Goal: Task Accomplishment & Management: Complete application form

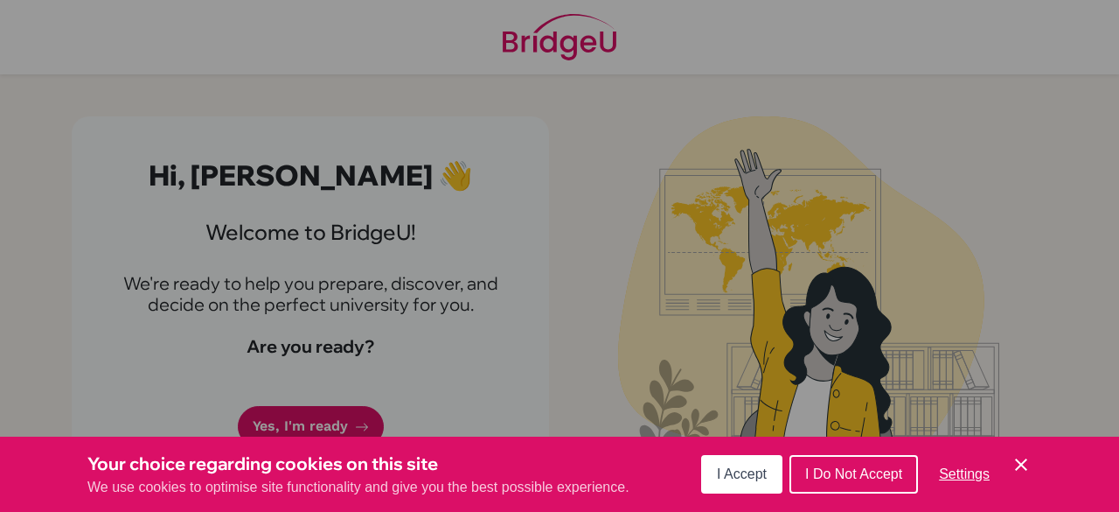
click at [1027, 466] on icon "Cookie Control Close Icon" at bounding box center [1021, 464] width 21 height 21
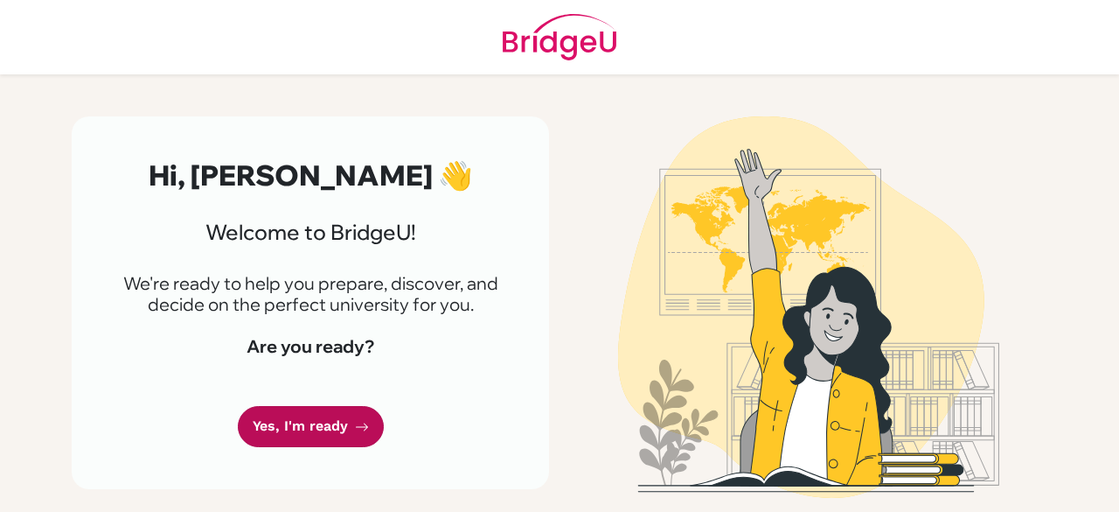
click at [332, 414] on link "Yes, I'm ready" at bounding box center [311, 426] width 146 height 41
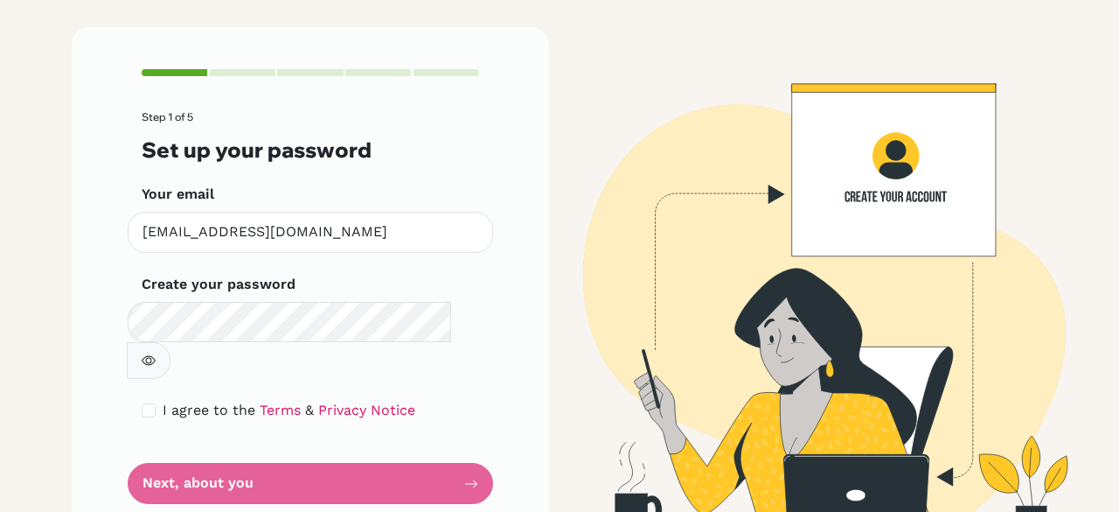
scroll to position [99, 0]
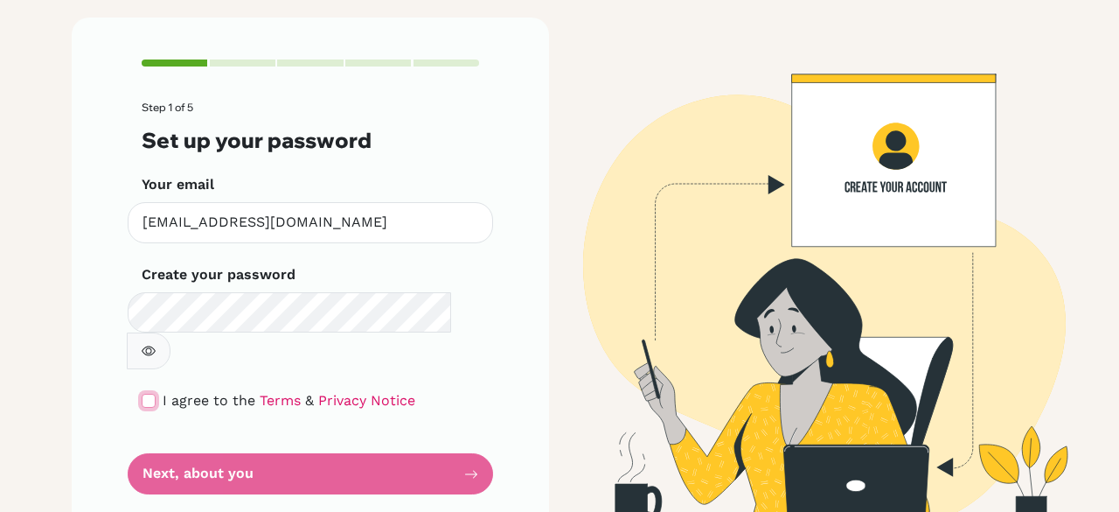
click at [144, 394] on input "checkbox" at bounding box center [149, 401] width 14 height 14
checkbox input "true"
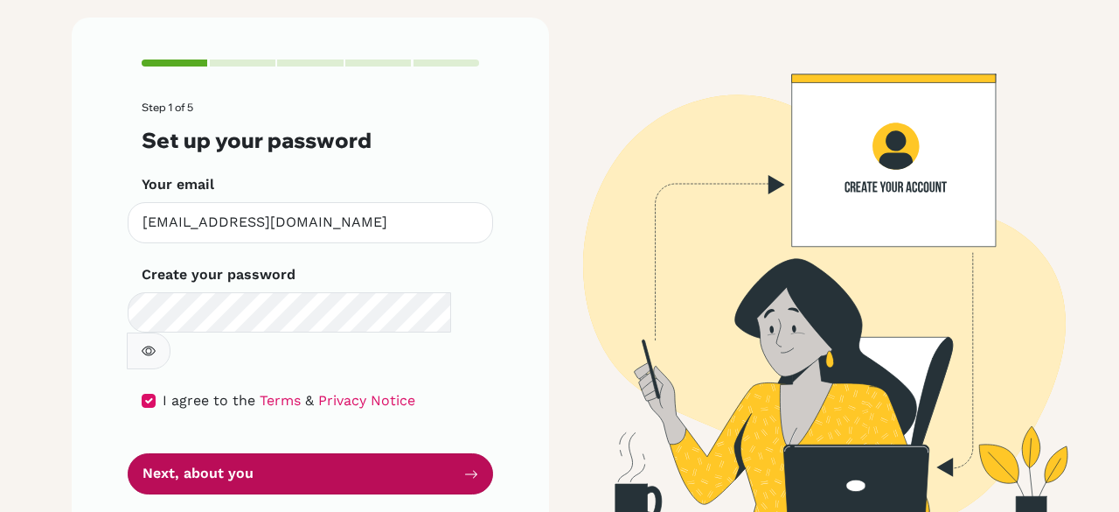
click at [208, 453] on button "Next, about you" at bounding box center [311, 473] width 366 height 41
